Goal: Task Accomplishment & Management: Manage account settings

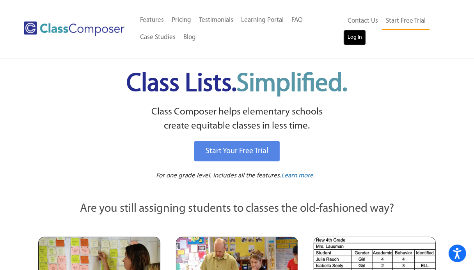
click at [359, 36] on link "Log In" at bounding box center [355, 38] width 22 height 16
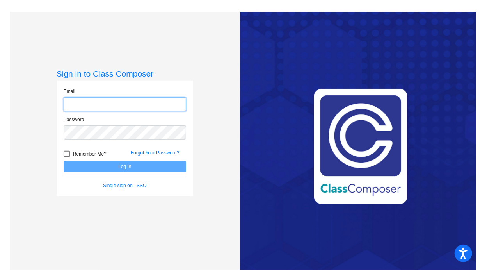
type input "jhague@cuttensd.org"
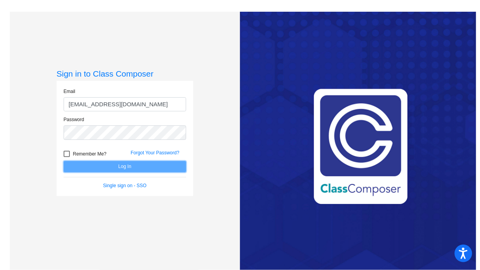
click at [126, 165] on button "Log In" at bounding box center [125, 166] width 122 height 11
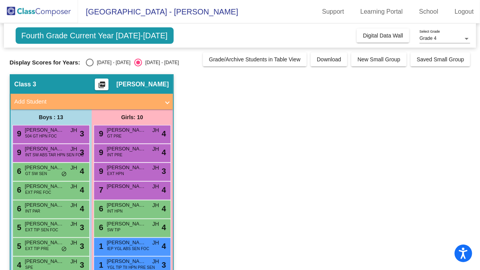
click at [129, 41] on span "Fourth Grade Current Year 2024-2025" at bounding box center [95, 35] width 158 height 16
